Goal: Task Accomplishment & Management: Manage account settings

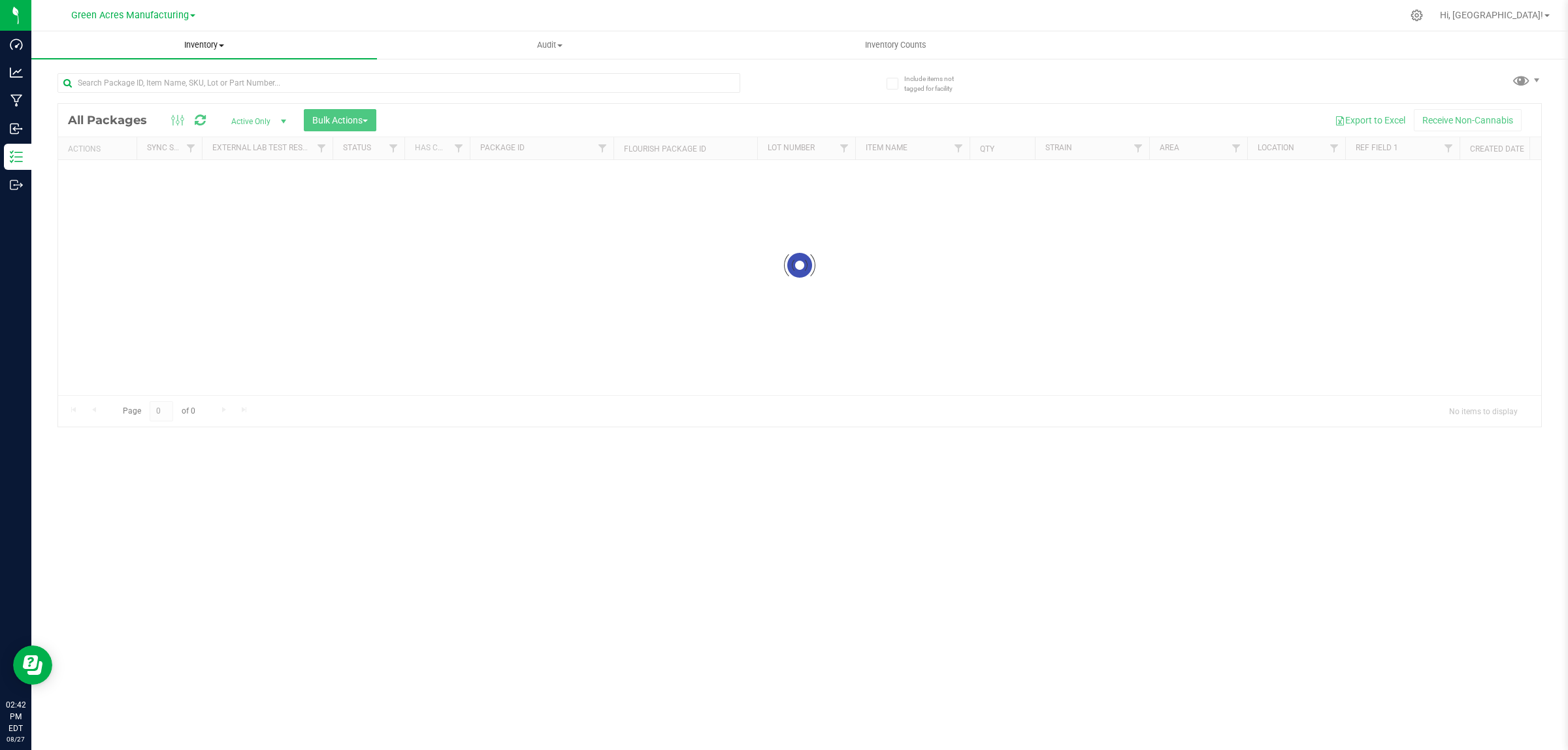
drag, startPoint x: 201, startPoint y: 43, endPoint x: 142, endPoint y: 76, distance: 67.6
click at [201, 44] on span "Inventory" at bounding box center [204, 45] width 345 height 11
click at [72, 93] on span "All inventory" at bounding box center [76, 94] width 88 height 11
click at [159, 15] on span "Green Acres Manufacturing" at bounding box center [130, 15] width 118 height 11
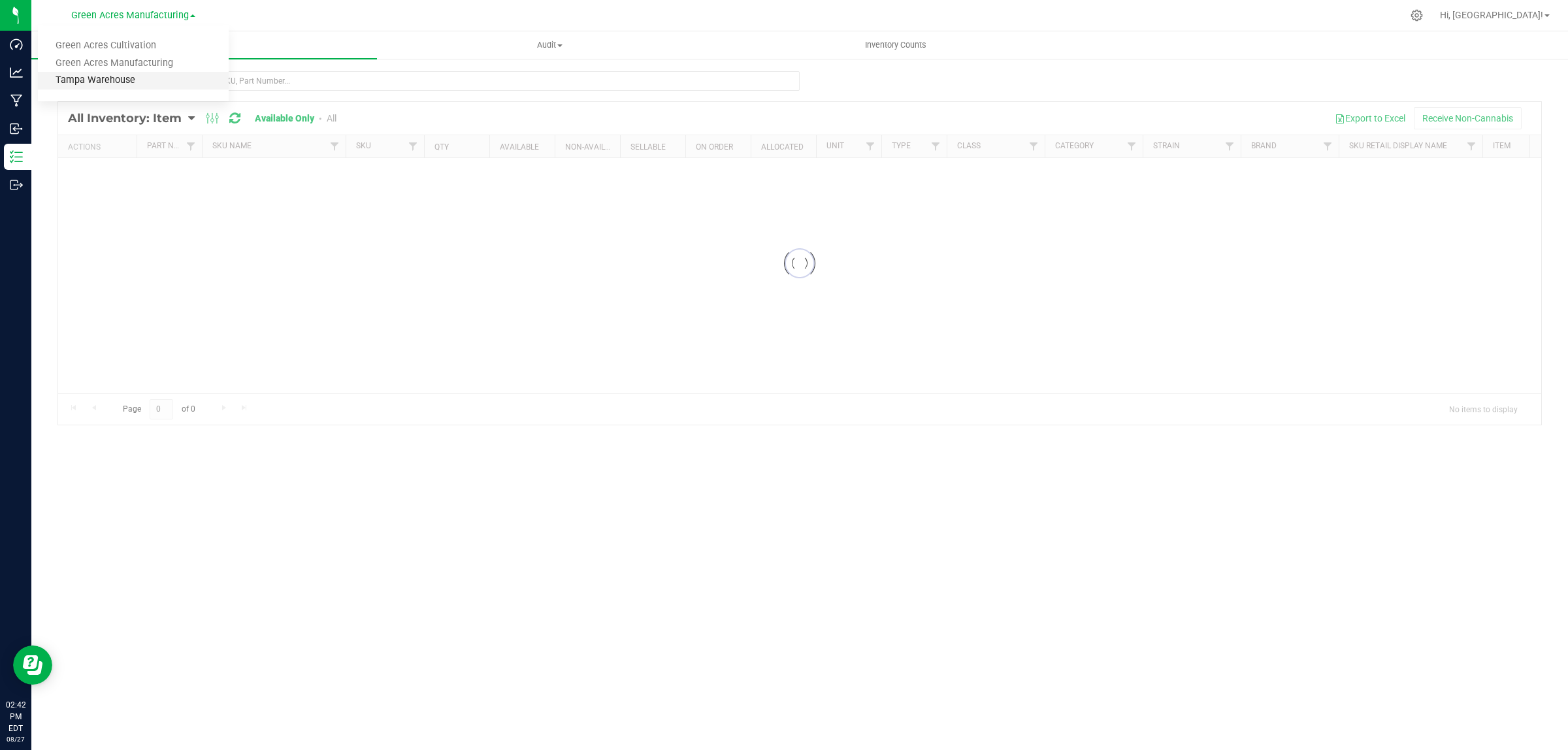
click at [126, 85] on link "Tampa Warehouse" at bounding box center [133, 81] width 191 height 18
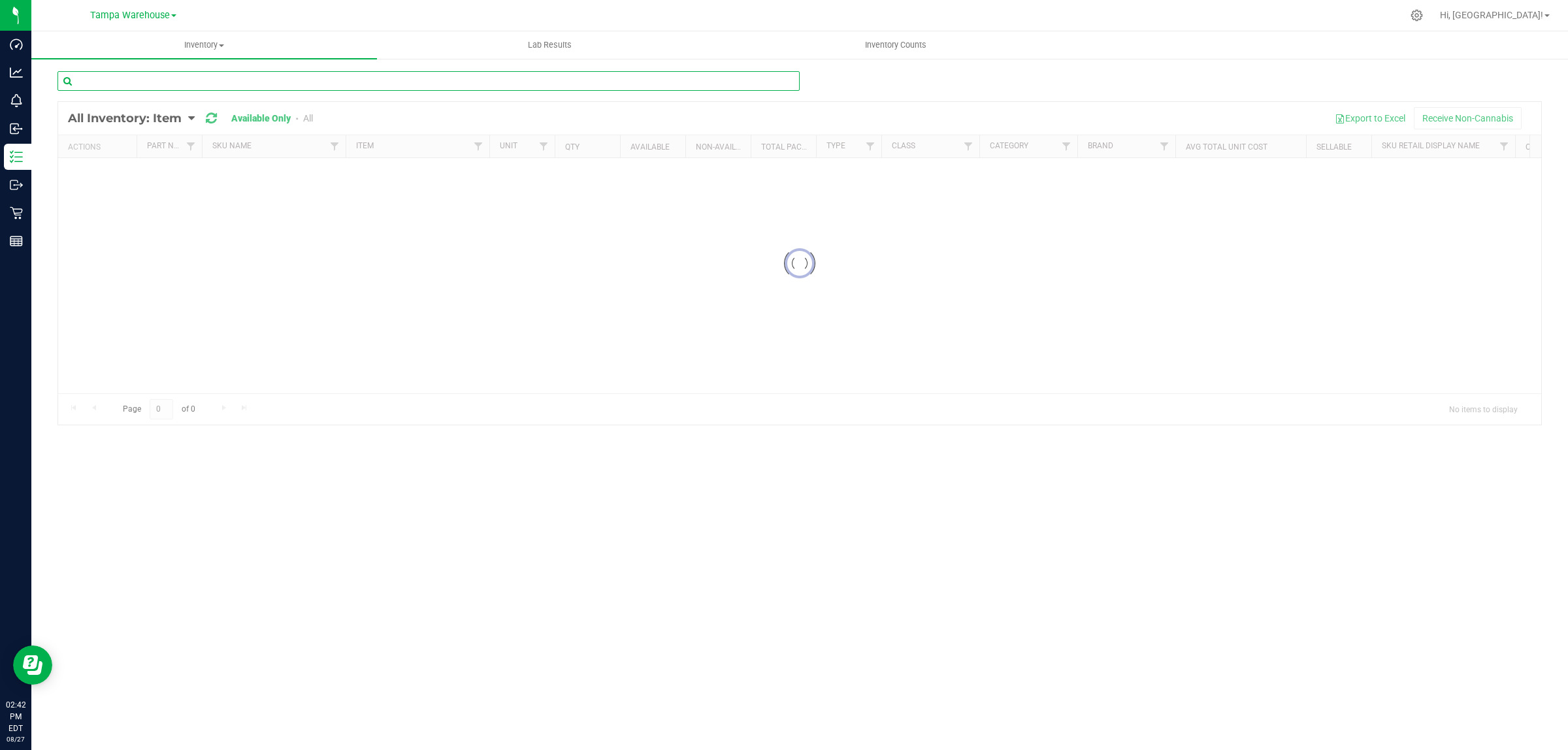
click at [230, 80] on input "text" at bounding box center [428, 81] width 743 height 19
paste input "3000335"
type input "3000335"
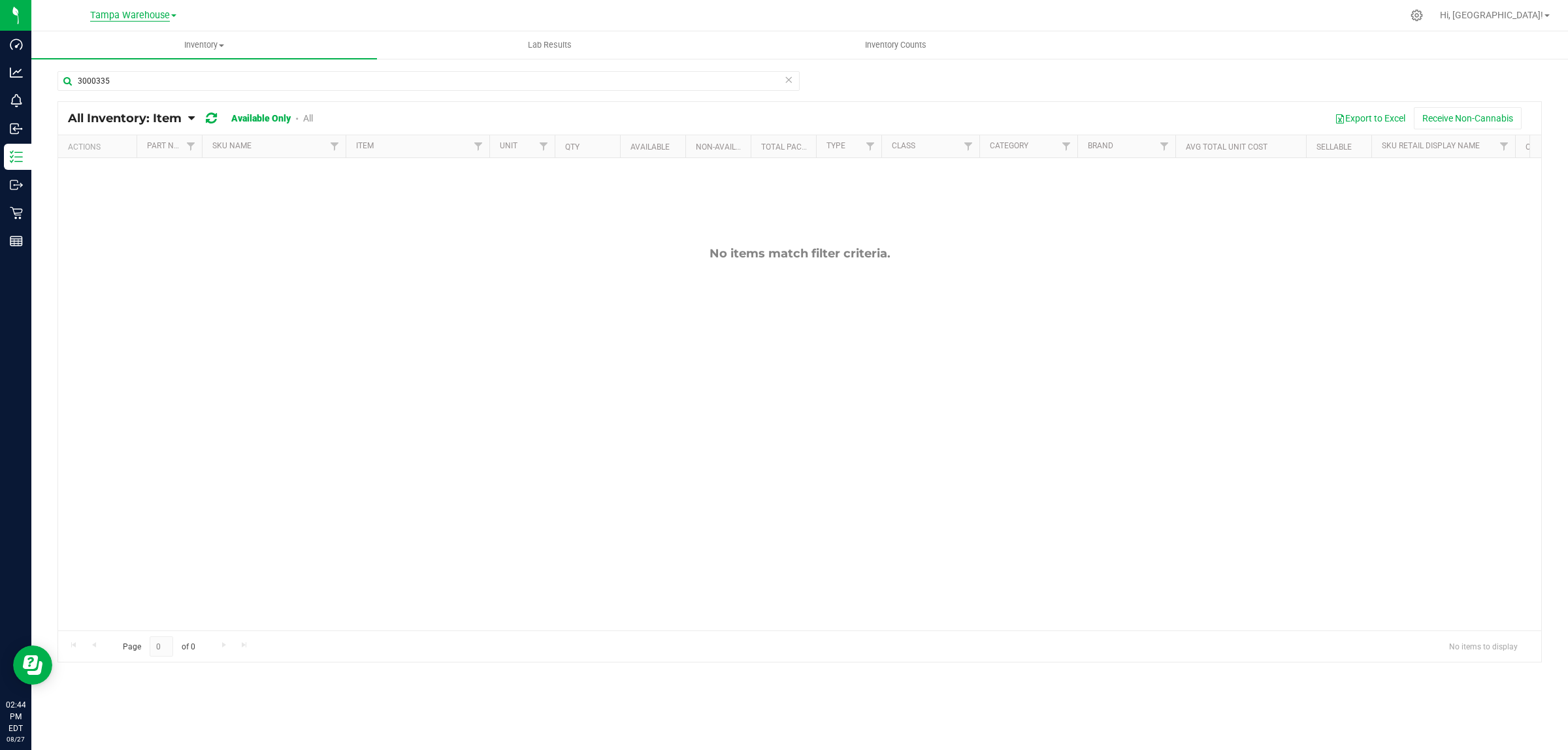
click at [131, 20] on span "Tampa Warehouse" at bounding box center [130, 15] width 80 height 11
click at [131, 60] on link "Green Acres Manufacturing" at bounding box center [133, 63] width 191 height 18
click at [358, 417] on div "Action Action Adjust qty Edit lot numbers Global inventory Locate inventory Pri…" at bounding box center [800, 394] width 1484 height 472
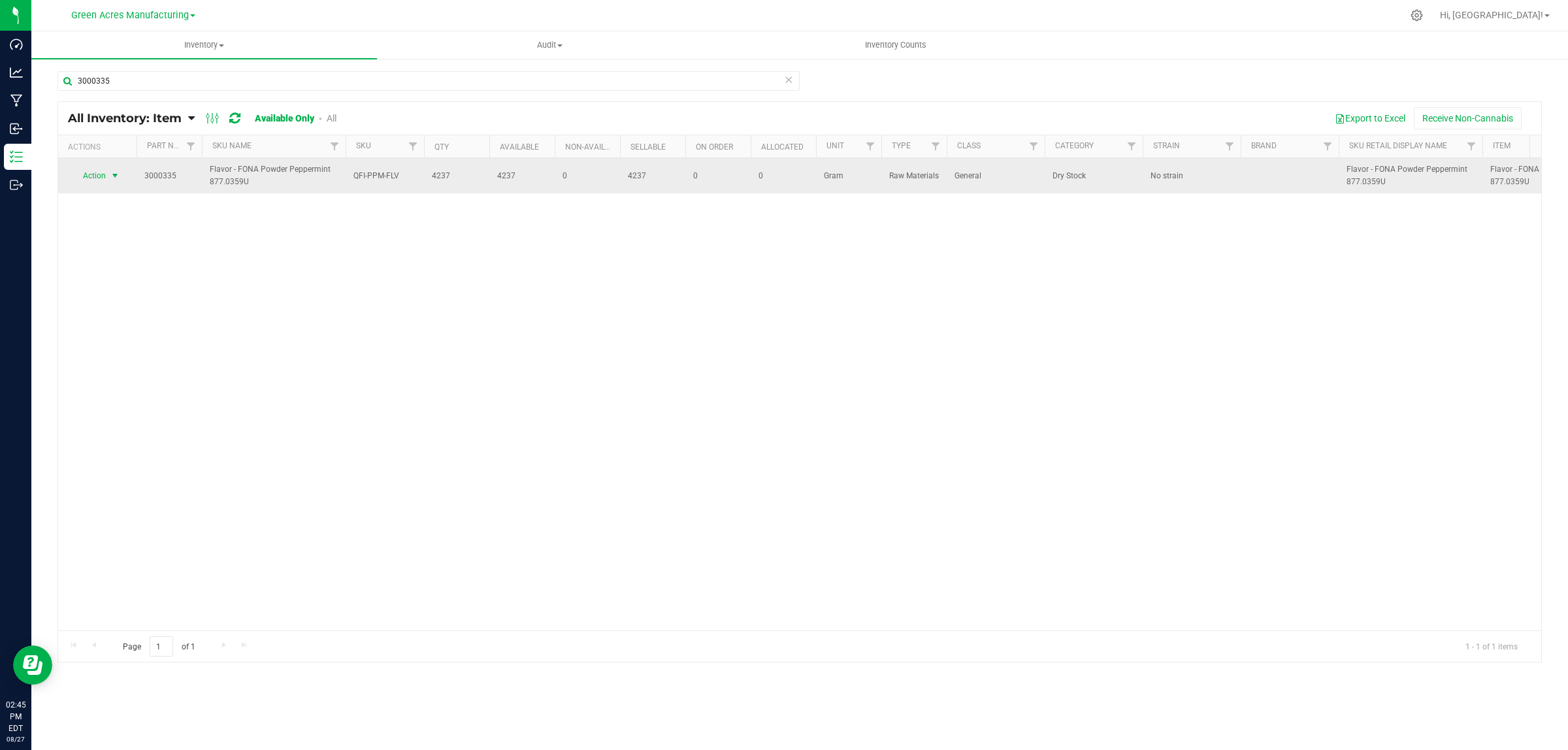
click at [83, 182] on span "Action" at bounding box center [89, 176] width 35 height 18
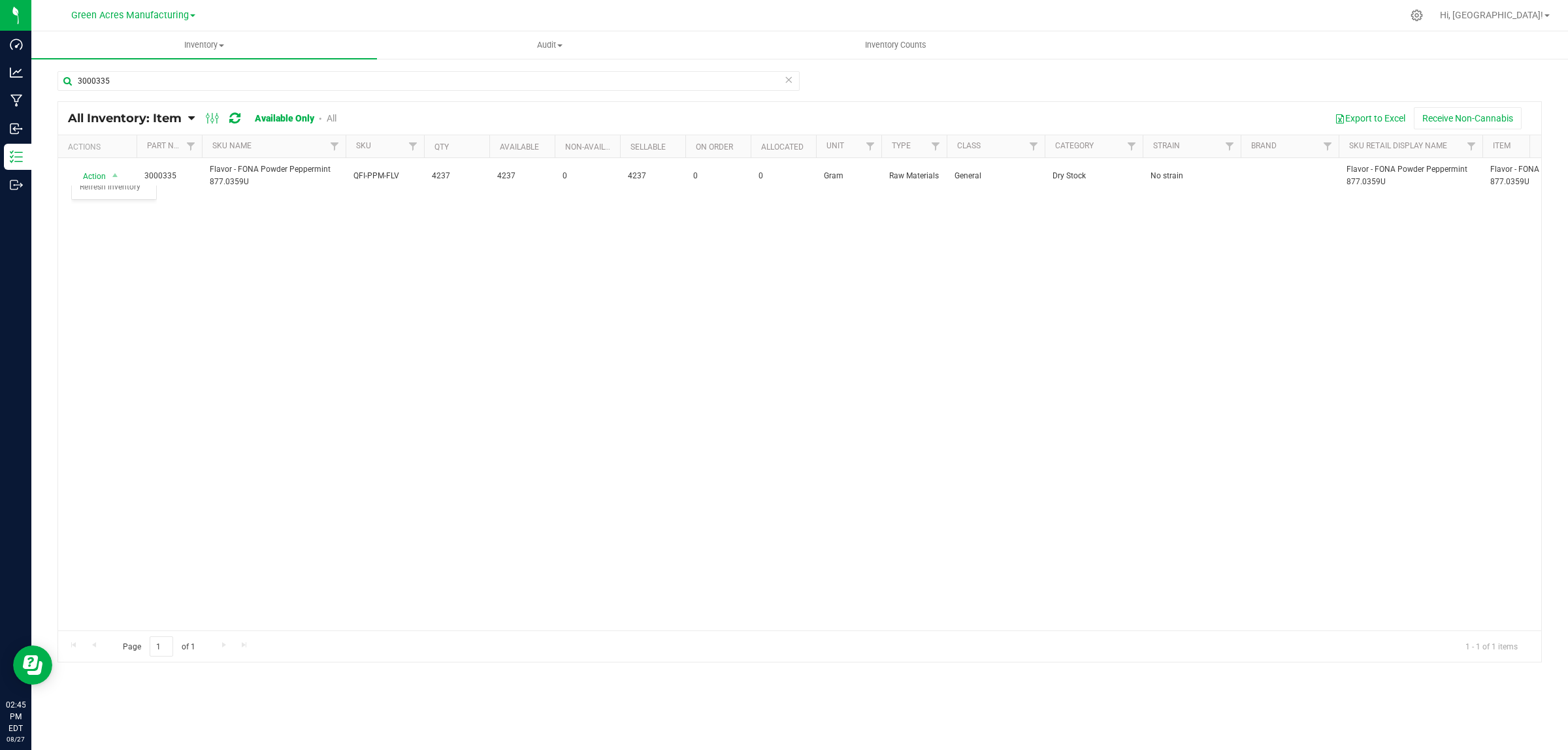
click at [471, 272] on div "Action Action Adjust qty Edit lot numbers Global inventory Locate inventory Pri…" at bounding box center [800, 394] width 1484 height 472
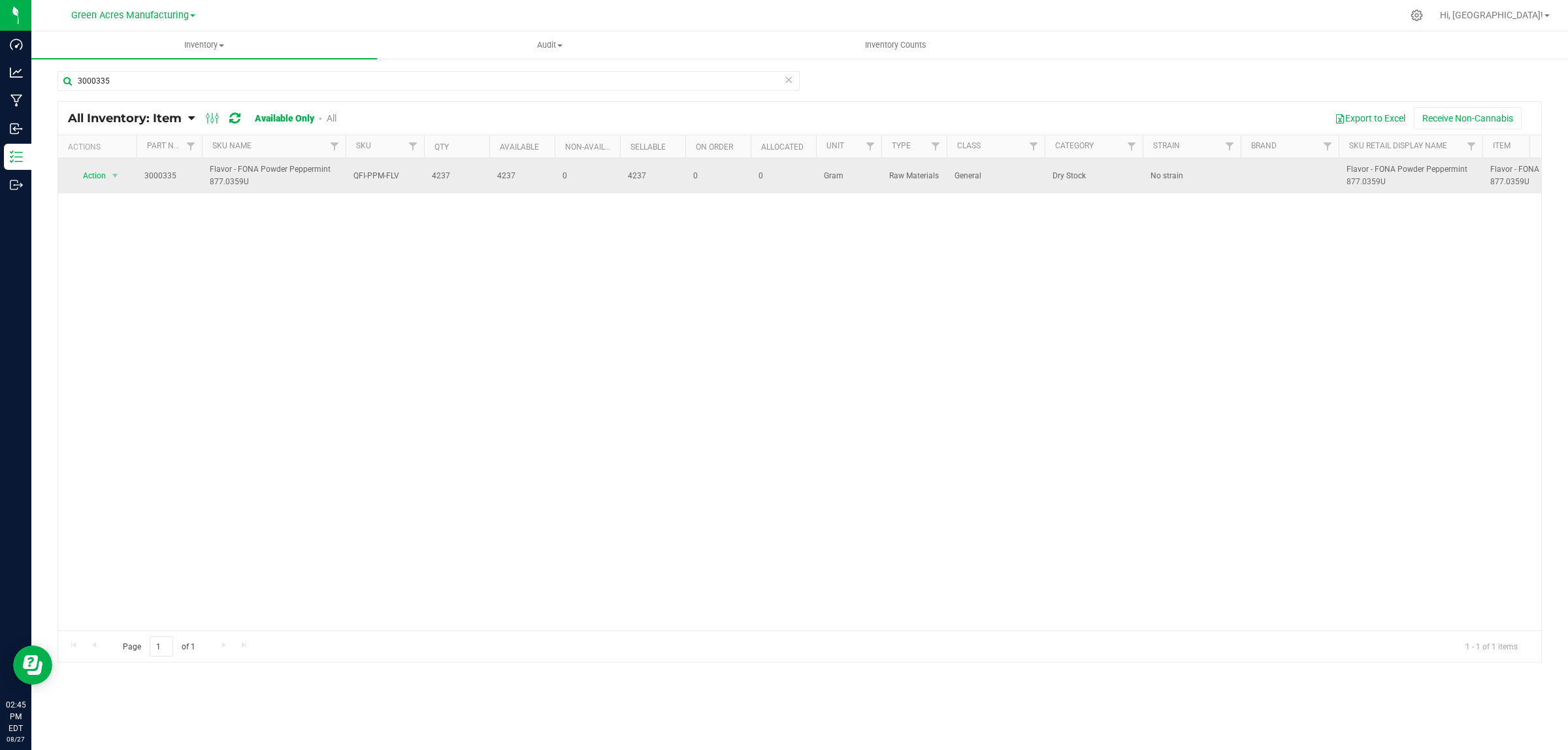
click at [98, 177] on span "Action" at bounding box center [89, 176] width 35 height 18
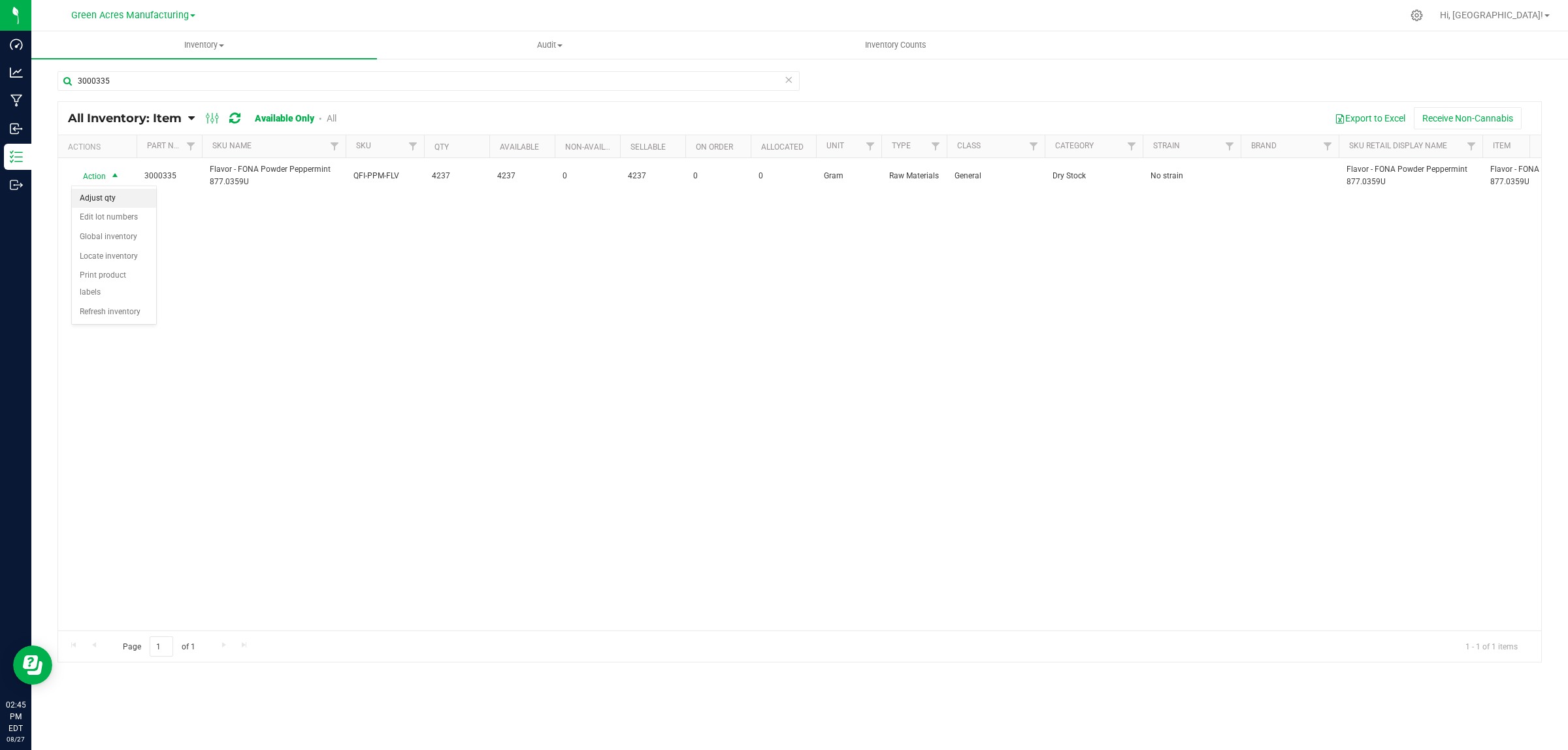
click at [103, 198] on li "Adjust qty" at bounding box center [114, 199] width 84 height 19
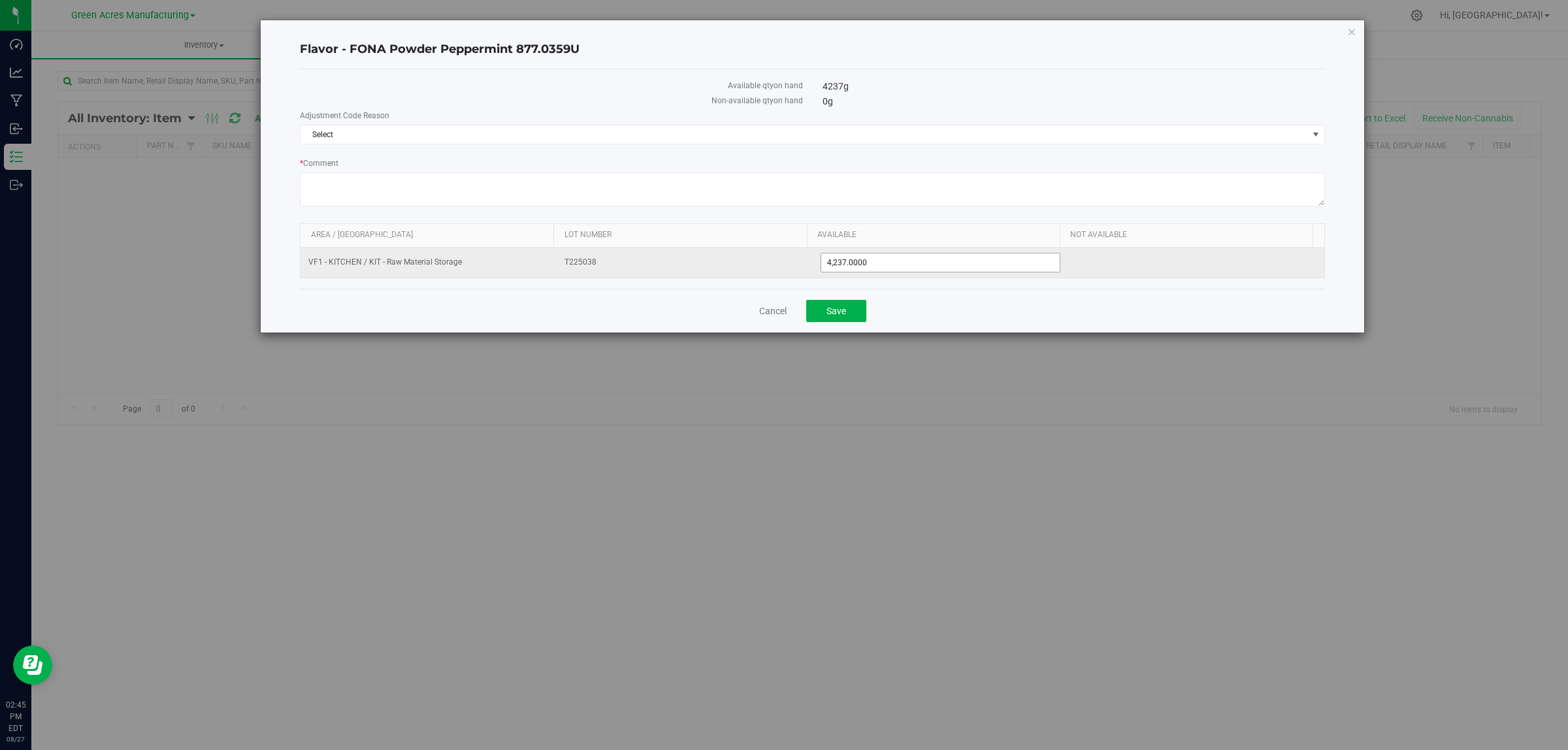
click at [877, 266] on span "4,237.0000 4237" at bounding box center [941, 263] width 241 height 19
click at [877, 266] on input "4237" at bounding box center [940, 262] width 239 height 18
type input "2000"
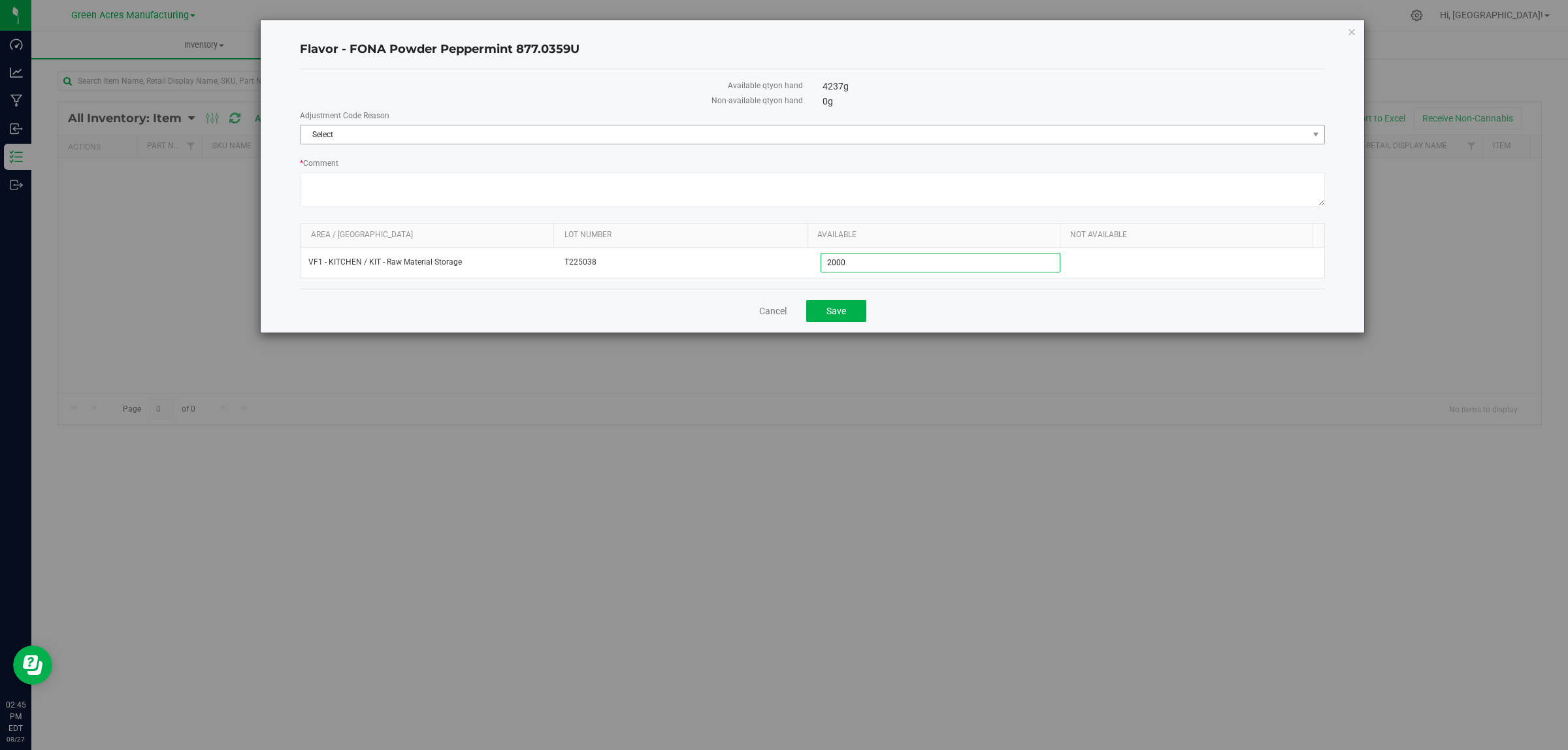
type input "2,000.0000"
drag, startPoint x: 324, startPoint y: 136, endPoint x: 324, endPoint y: 144, distance: 8.0
click at [324, 138] on span "Select" at bounding box center [804, 135] width 1007 height 18
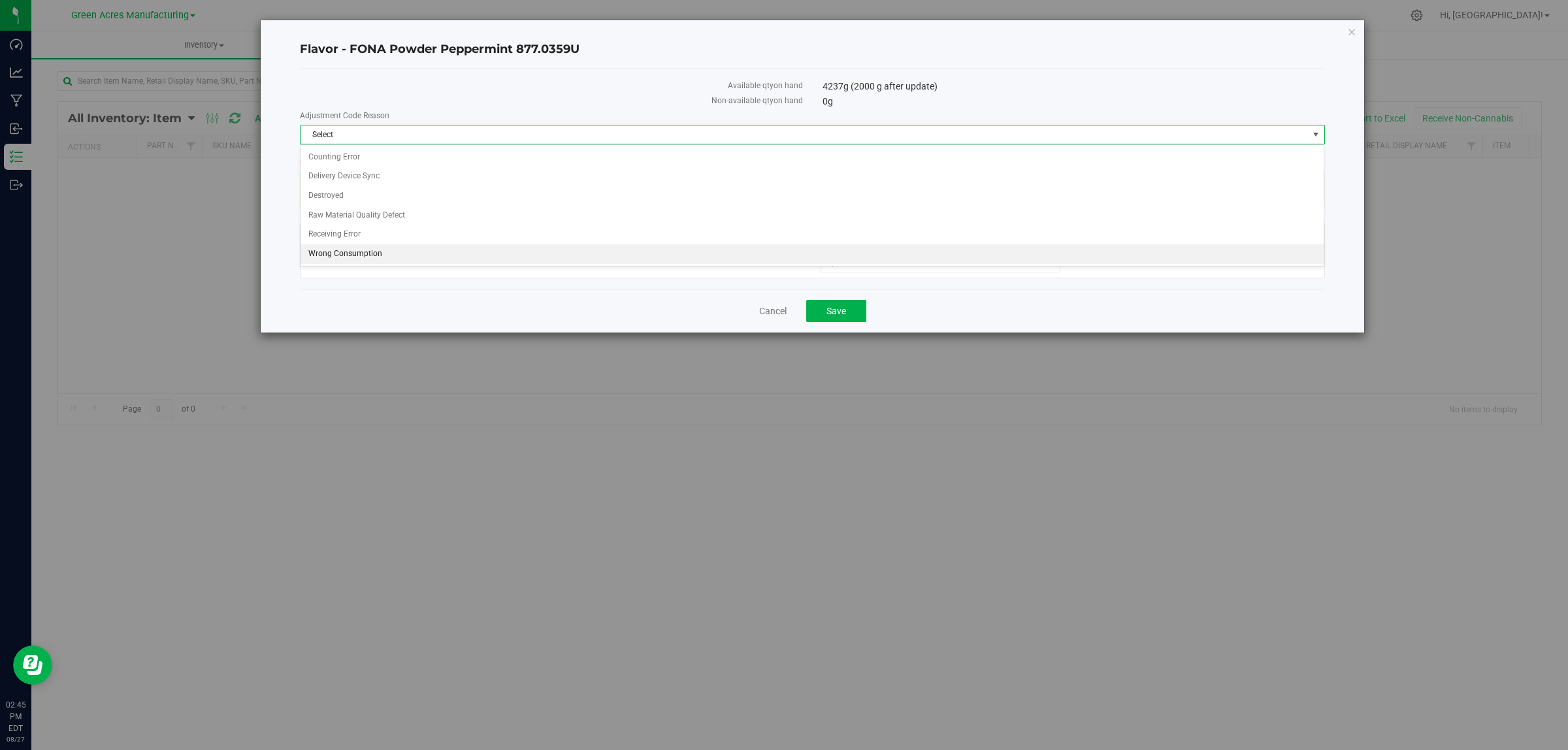
click at [340, 256] on li "Wrong Consumption" at bounding box center [812, 254] width 1023 height 19
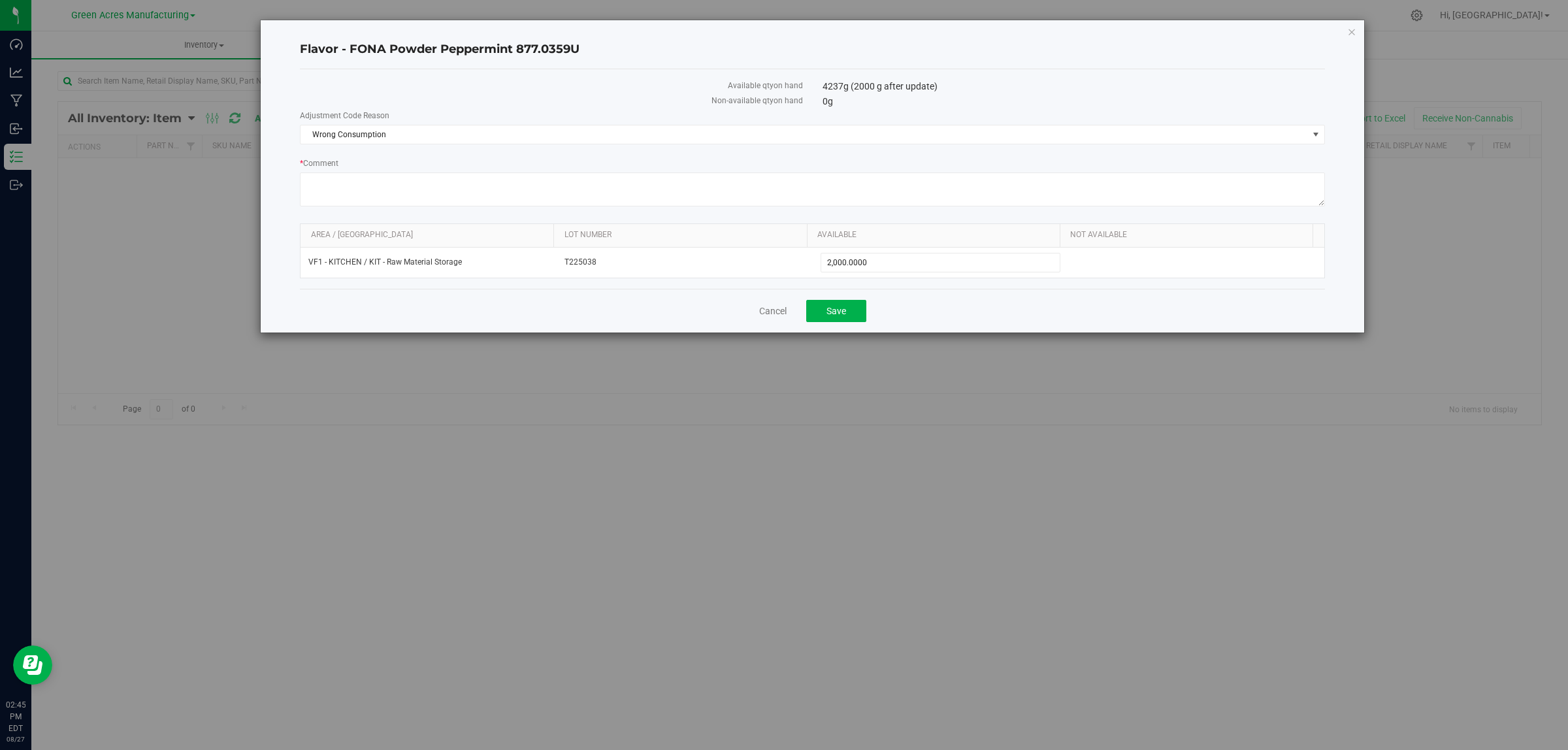
click at [387, 289] on div "Cancel Save" at bounding box center [812, 311] width 1025 height 44
click at [840, 319] on button "Save" at bounding box center [836, 310] width 60 height 22
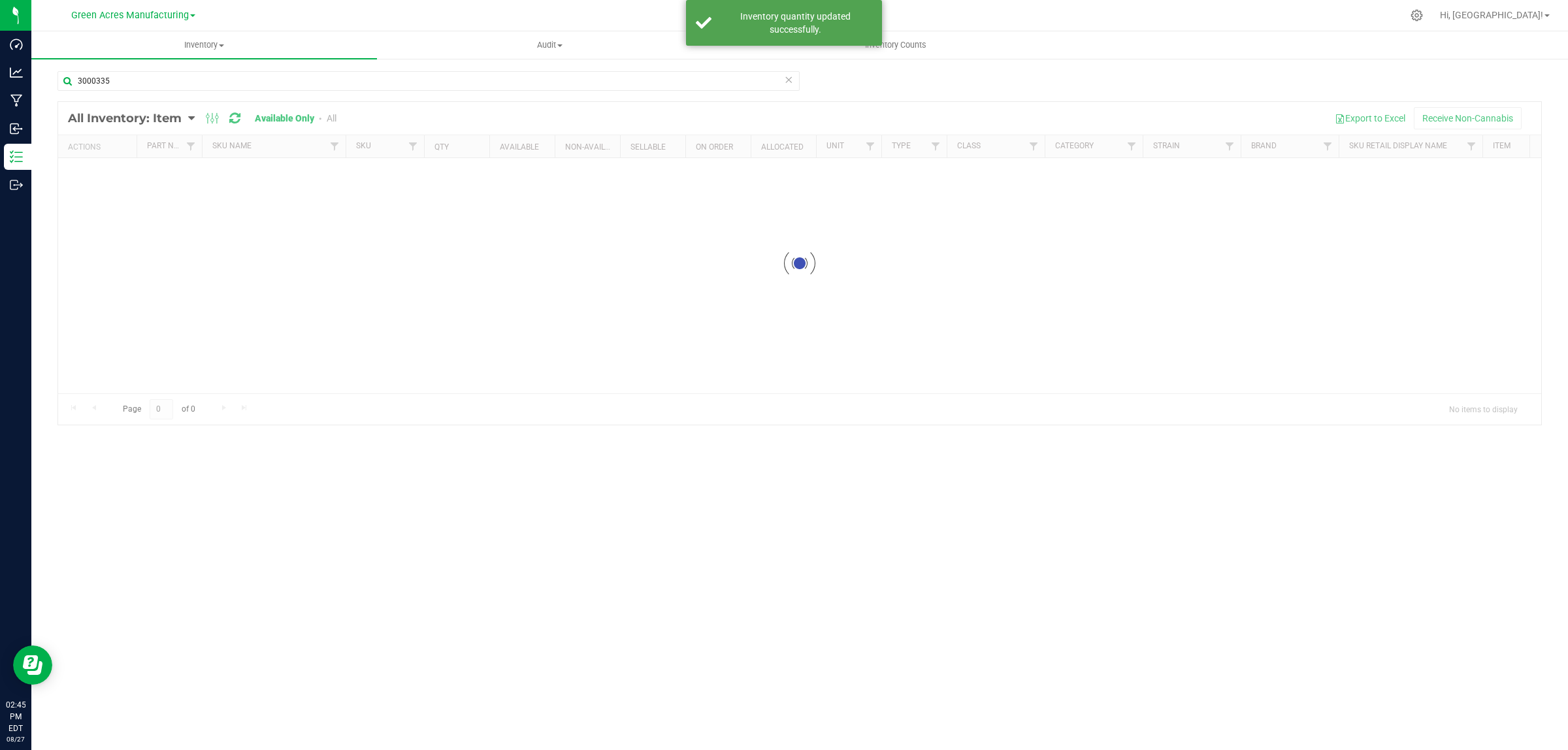
click at [1112, 73] on div "3000335" at bounding box center [799, 86] width 1485 height 30
